Goal: Transaction & Acquisition: Purchase product/service

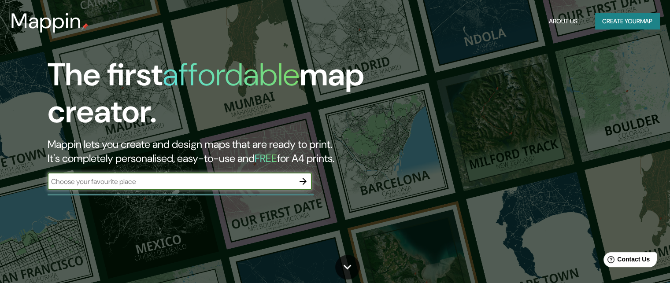
click at [194, 177] on input "text" at bounding box center [171, 182] width 247 height 10
type input "[GEOGRAPHIC_DATA]"
click at [300, 181] on icon "button" at bounding box center [303, 181] width 7 height 7
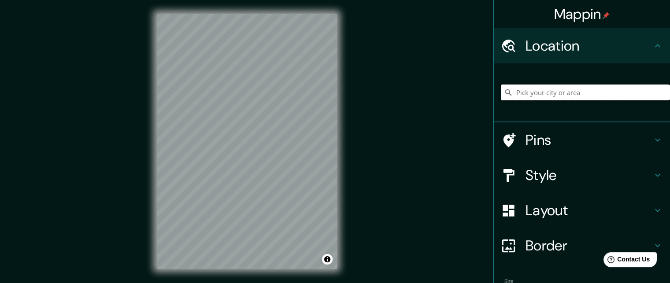
click at [548, 95] on input "Pick your city or area" at bounding box center [585, 93] width 169 height 16
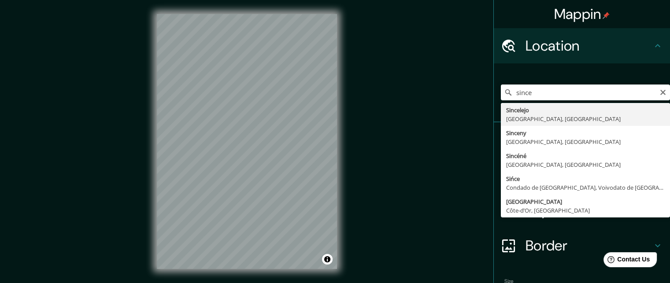
type input "Sincelejo, [GEOGRAPHIC_DATA], [GEOGRAPHIC_DATA]"
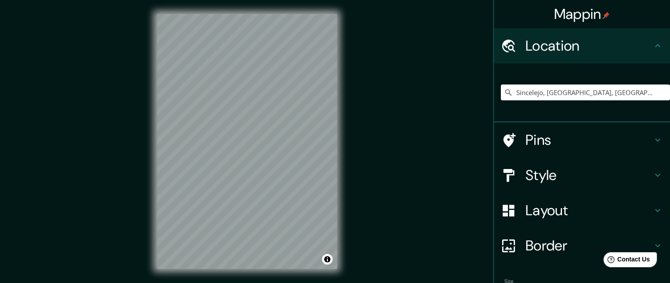
click at [545, 148] on h4 "Pins" at bounding box center [589, 140] width 127 height 18
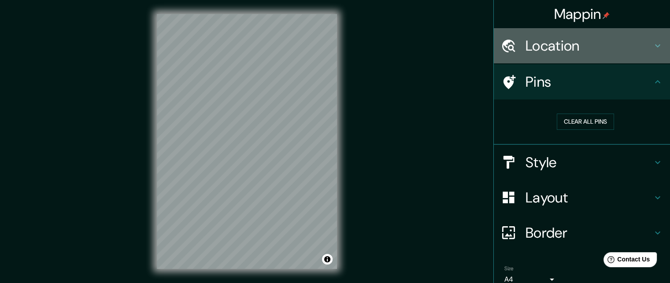
click at [550, 58] on div "Location" at bounding box center [582, 45] width 176 height 35
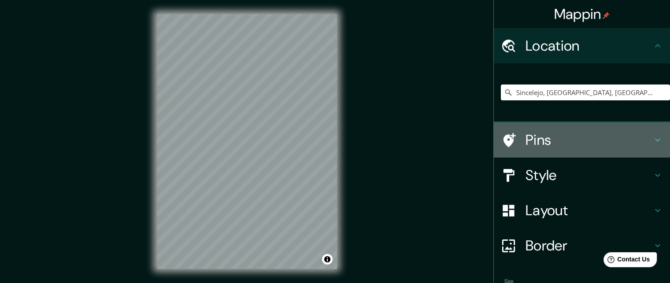
click at [557, 135] on h4 "Pins" at bounding box center [589, 140] width 127 height 18
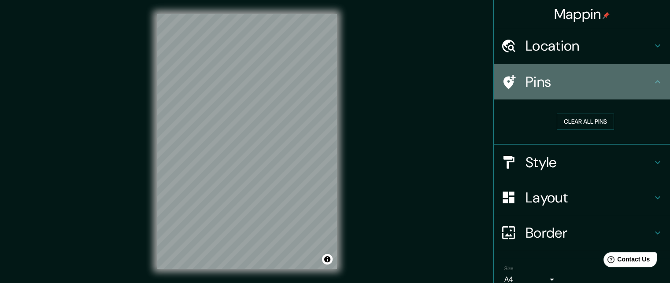
click at [597, 75] on h4 "Pins" at bounding box center [589, 82] width 127 height 18
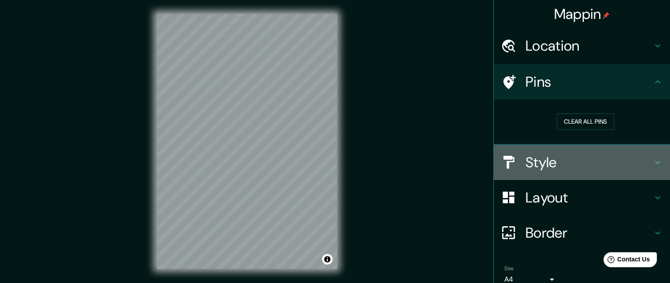
click at [576, 167] on h4 "Style" at bounding box center [589, 163] width 127 height 18
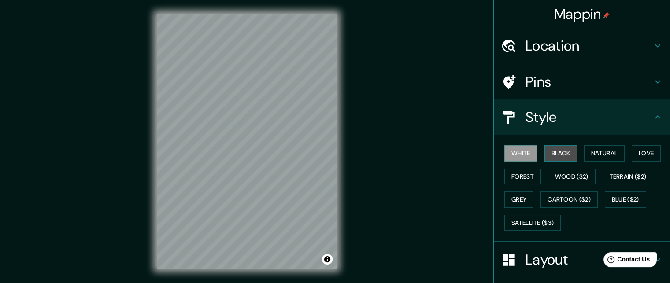
click at [560, 151] on button "Black" at bounding box center [561, 153] width 33 height 16
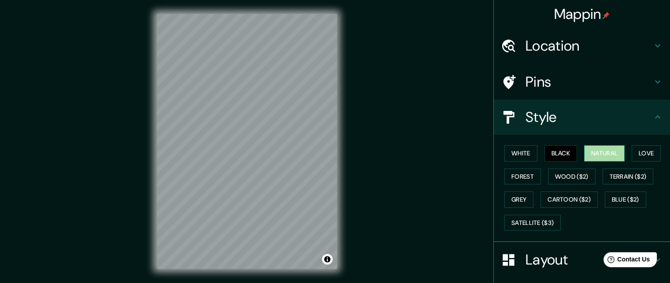
click at [586, 152] on button "Natural" at bounding box center [604, 153] width 41 height 16
click at [416, 229] on div "Mappin Location [GEOGRAPHIC_DATA], [GEOGRAPHIC_DATA], [GEOGRAPHIC_DATA] Pins St…" at bounding box center [335, 148] width 670 height 297
click at [649, 149] on button "Love" at bounding box center [646, 153] width 29 height 16
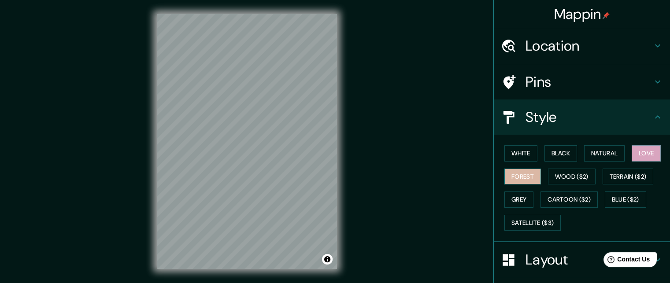
click at [523, 175] on button "Forest" at bounding box center [522, 177] width 37 height 16
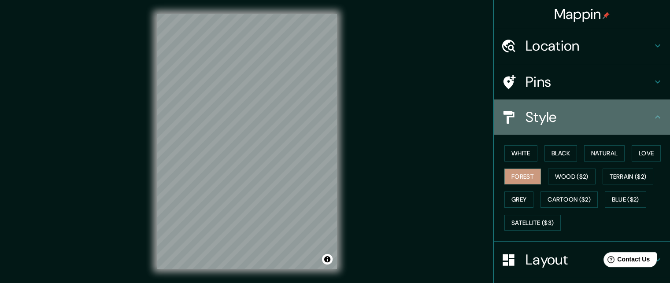
click at [629, 117] on h4 "Style" at bounding box center [589, 117] width 127 height 18
click at [655, 116] on icon at bounding box center [657, 116] width 5 height 3
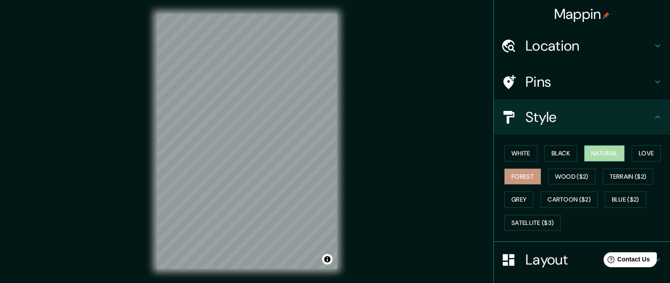
click at [607, 153] on button "Natural" at bounding box center [604, 153] width 41 height 16
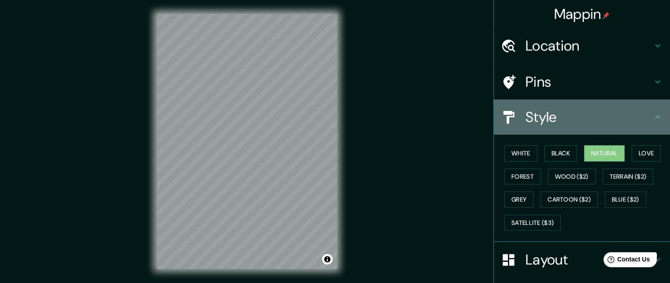
click at [653, 114] on icon at bounding box center [658, 117] width 11 height 11
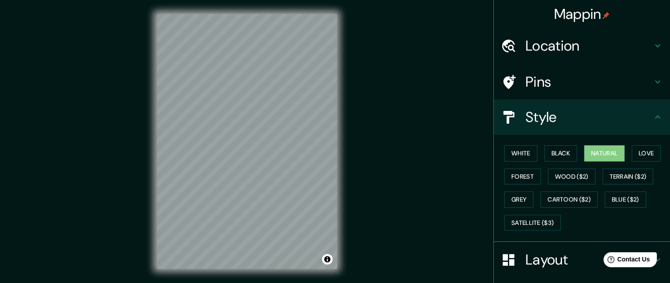
click at [652, 109] on div "Style" at bounding box center [582, 117] width 176 height 35
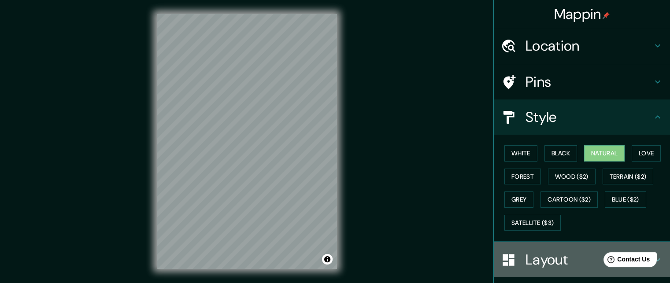
click at [544, 258] on h4 "Layout" at bounding box center [589, 260] width 127 height 18
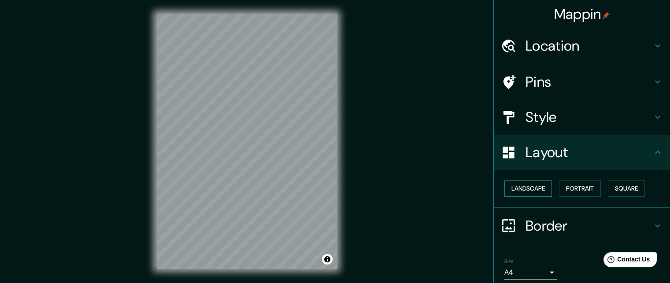
click at [537, 188] on button "Landscape" at bounding box center [528, 189] width 48 height 16
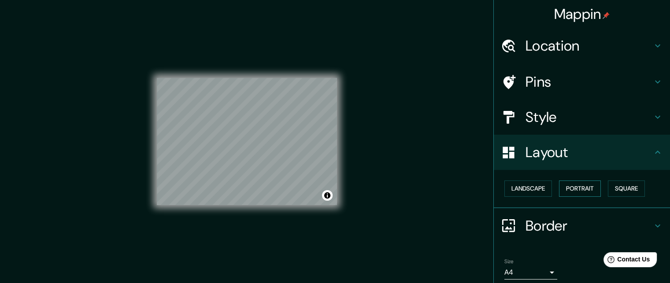
click at [575, 188] on button "Portrait" at bounding box center [580, 189] width 42 height 16
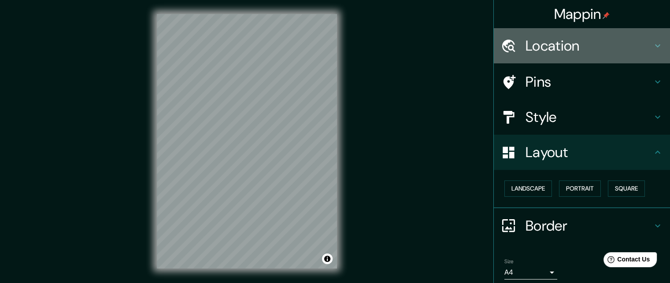
click at [587, 54] on h4 "Location" at bounding box center [589, 46] width 127 height 18
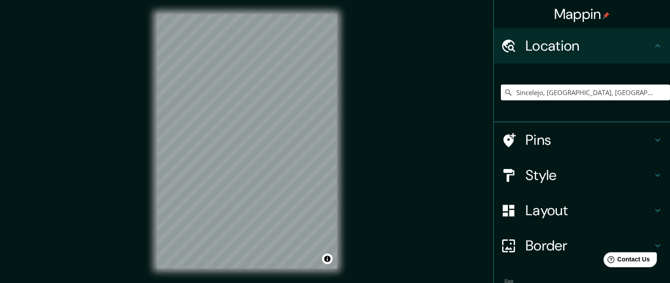
click at [549, 52] on h4 "Location" at bounding box center [589, 46] width 127 height 18
click at [527, 137] on h4 "Pins" at bounding box center [589, 140] width 127 height 18
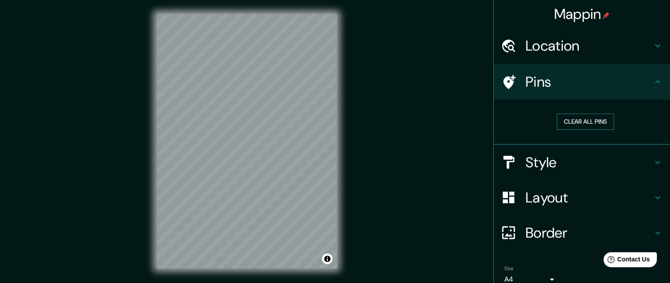
click at [576, 120] on button "Clear all pins" at bounding box center [585, 122] width 57 height 16
